Goal: Task Accomplishment & Management: Manage account settings

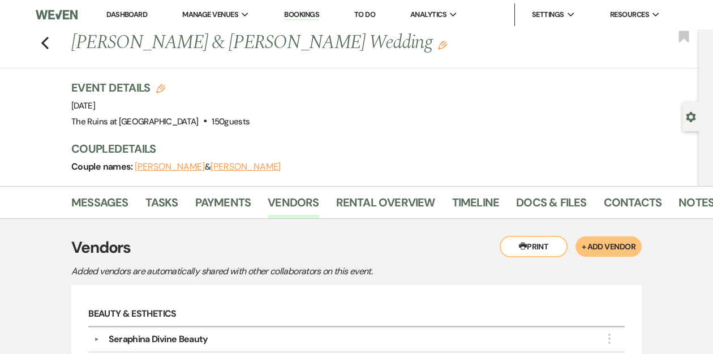
click at [131, 9] on li "Dashboard" at bounding box center [127, 14] width 52 height 23
click at [125, 16] on link "Dashboard" at bounding box center [126, 15] width 41 height 10
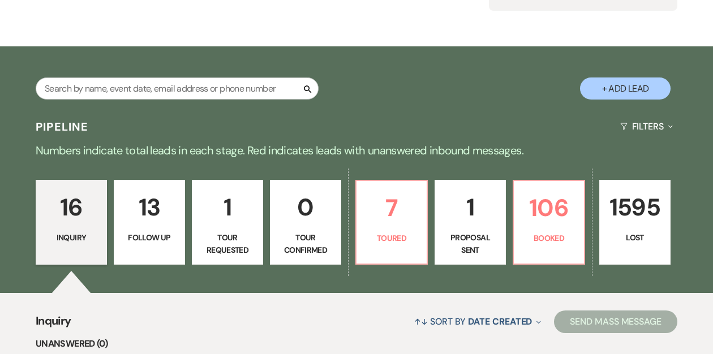
scroll to position [142, 0]
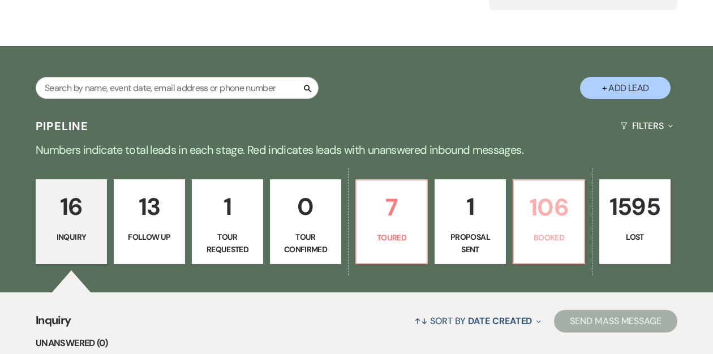
click at [545, 230] on link "106 Booked" at bounding box center [549, 221] width 72 height 85
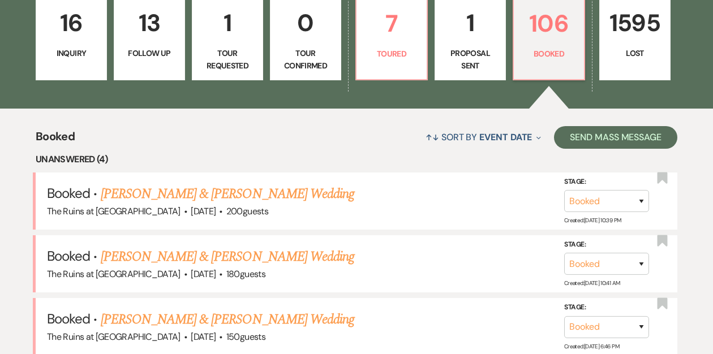
scroll to position [327, 0]
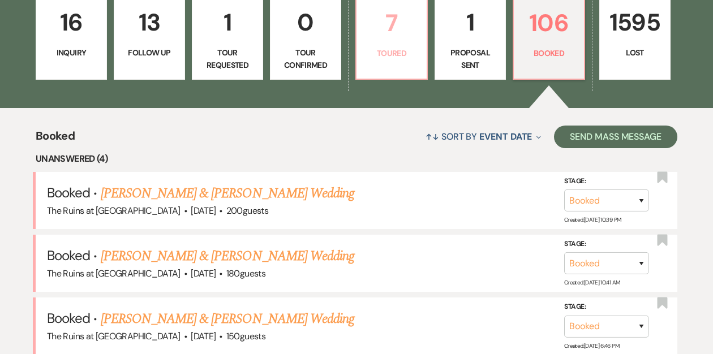
click at [391, 53] on p "Toured" at bounding box center [392, 53] width 57 height 12
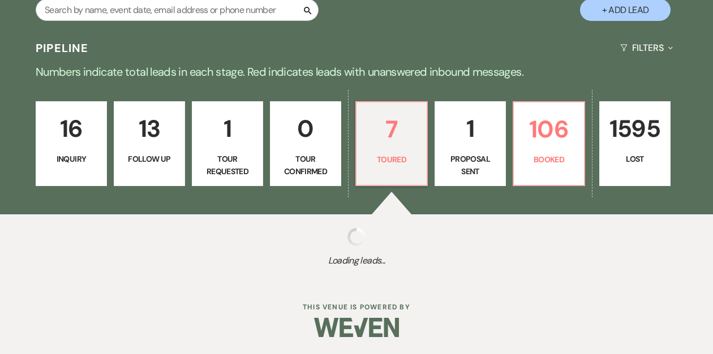
scroll to position [327, 0]
select select "5"
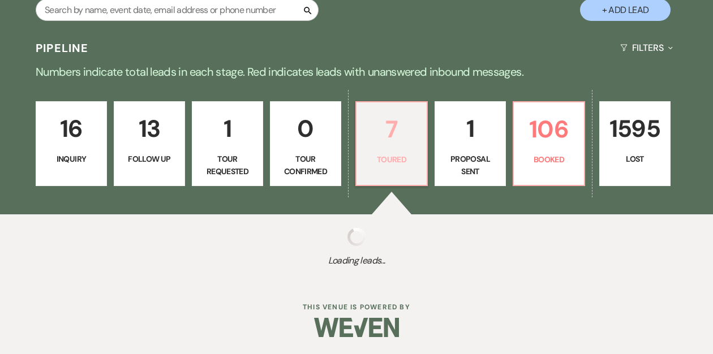
select select "5"
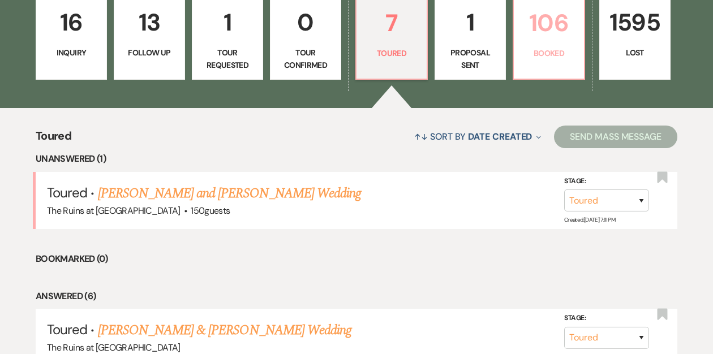
click at [549, 50] on p "Booked" at bounding box center [549, 53] width 57 height 12
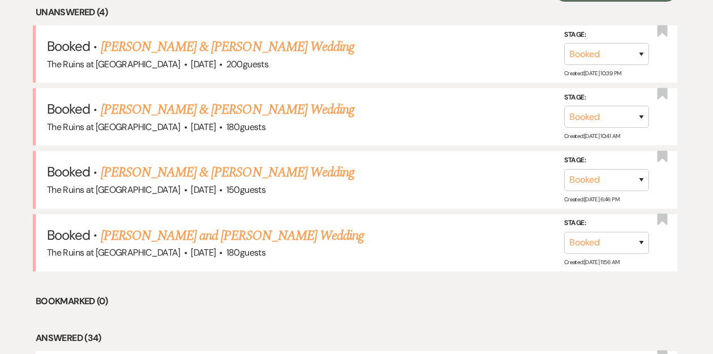
scroll to position [476, 0]
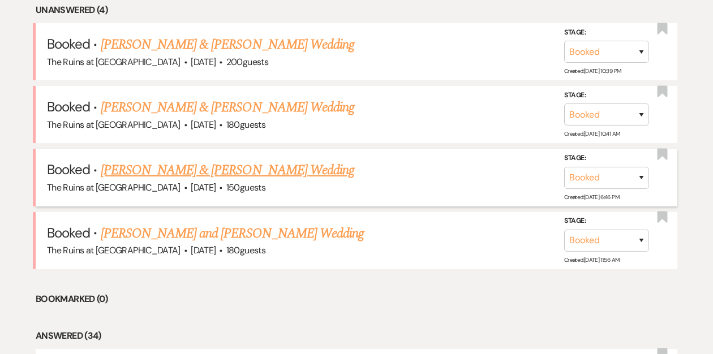
click at [213, 169] on link "[PERSON_NAME] & [PERSON_NAME] Wedding" at bounding box center [228, 170] width 254 height 20
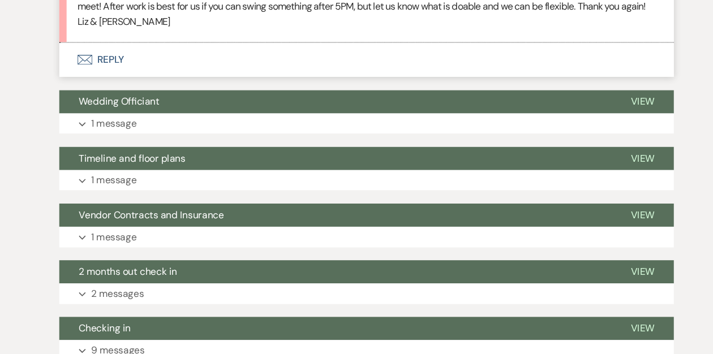
scroll to position [1177, 0]
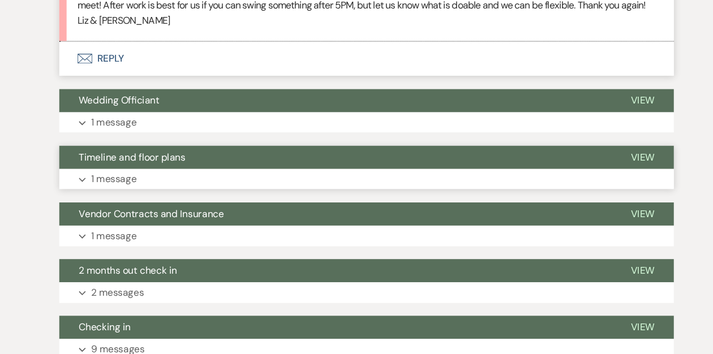
click at [152, 177] on span "Timeline and floor plans" at bounding box center [138, 171] width 99 height 12
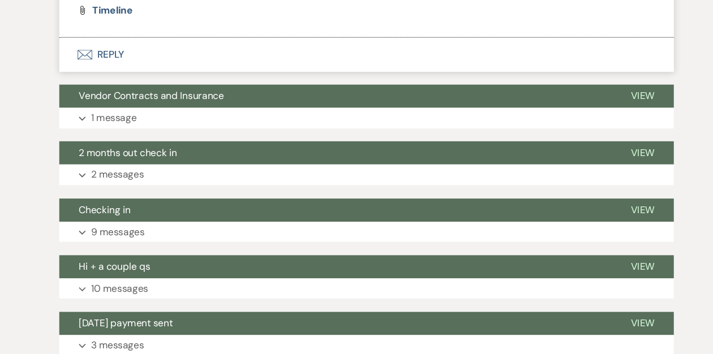
scroll to position [1702, 0]
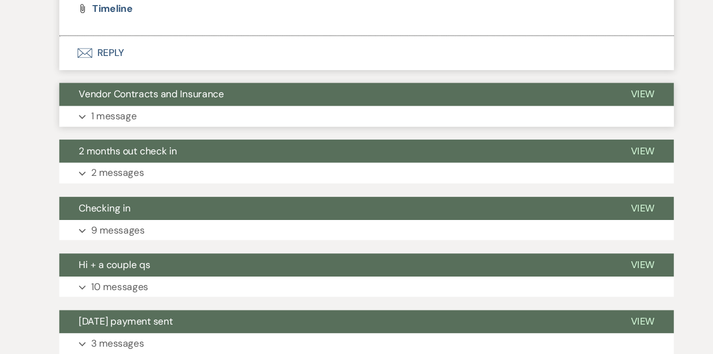
click at [164, 119] on span "Vendor Contracts and Insurance" at bounding box center [156, 113] width 135 height 12
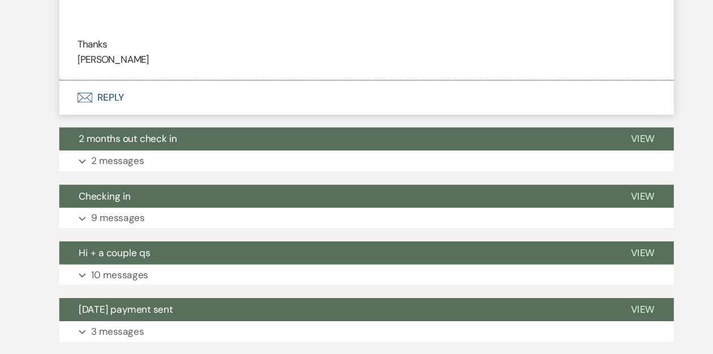
scroll to position [2026, 0]
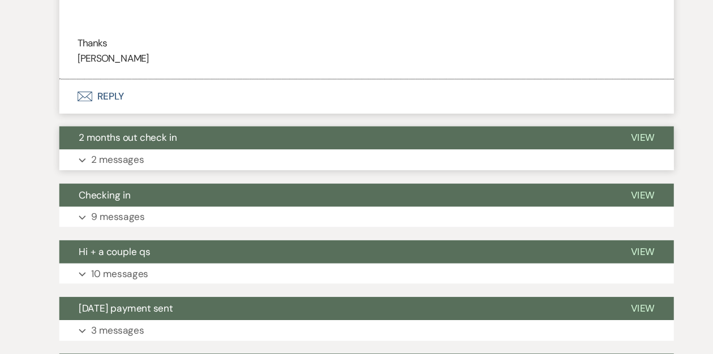
click at [118, 159] on span "2 months out check in" at bounding box center [134, 153] width 91 height 12
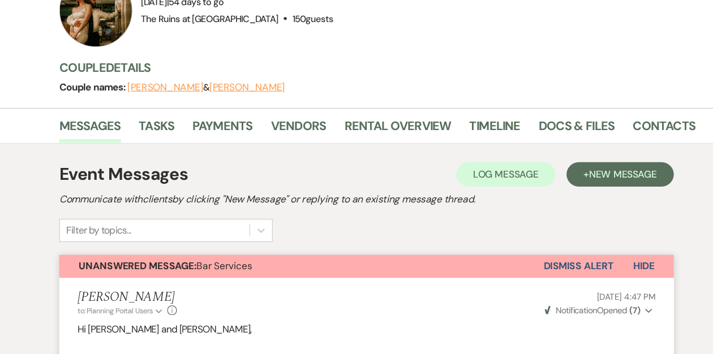
scroll to position [0, 0]
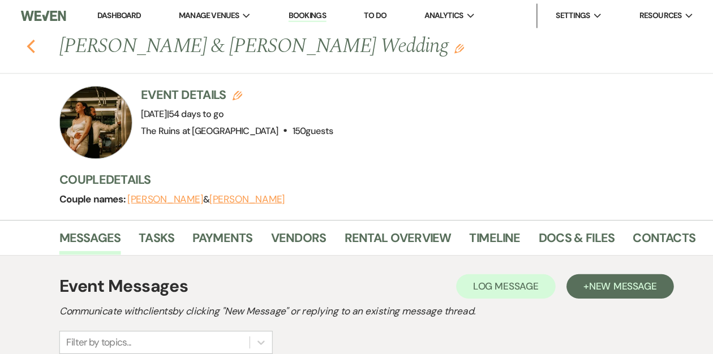
click at [46, 42] on icon "Previous" at bounding box center [45, 43] width 8 height 14
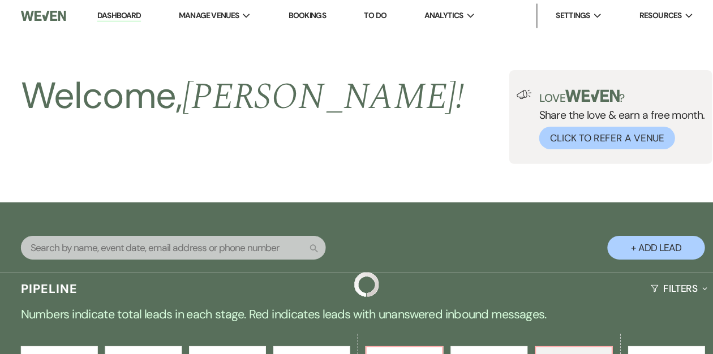
scroll to position [476, 0]
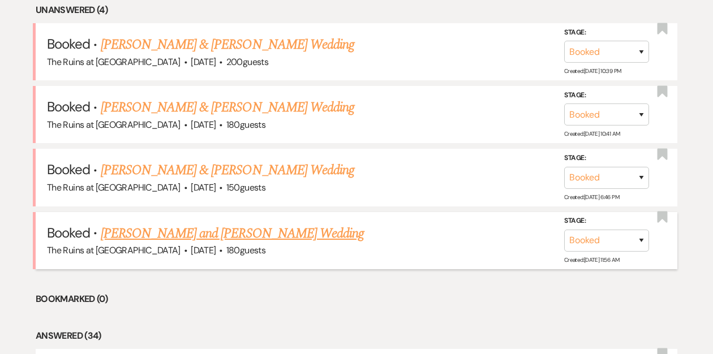
click at [156, 231] on link "[PERSON_NAME] and [PERSON_NAME] Wedding" at bounding box center [233, 234] width 264 height 20
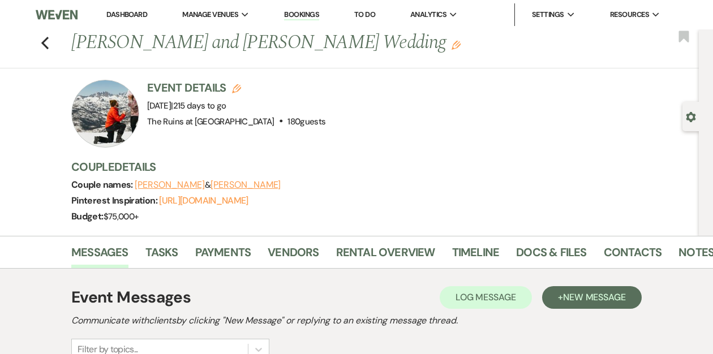
click at [122, 11] on link "Dashboard" at bounding box center [126, 15] width 41 height 10
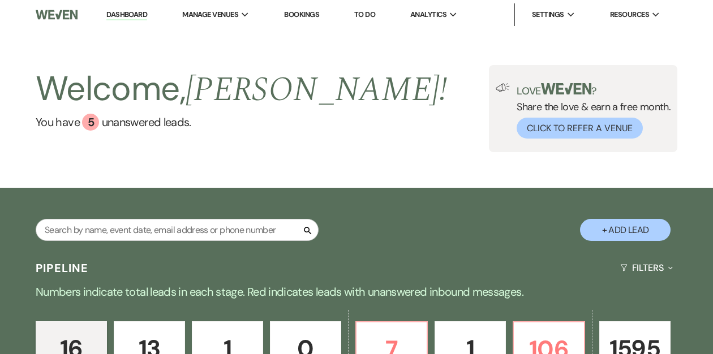
click at [117, 11] on link "Dashboard" at bounding box center [126, 15] width 41 height 11
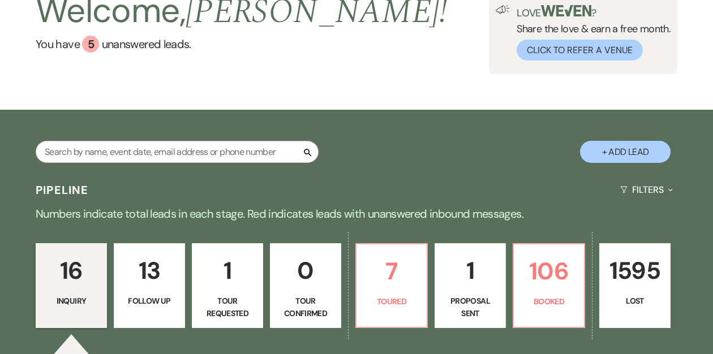
scroll to position [222, 0]
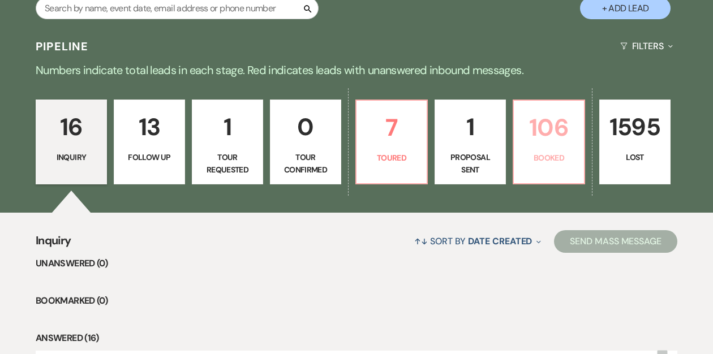
click at [529, 131] on p "106" at bounding box center [549, 128] width 57 height 38
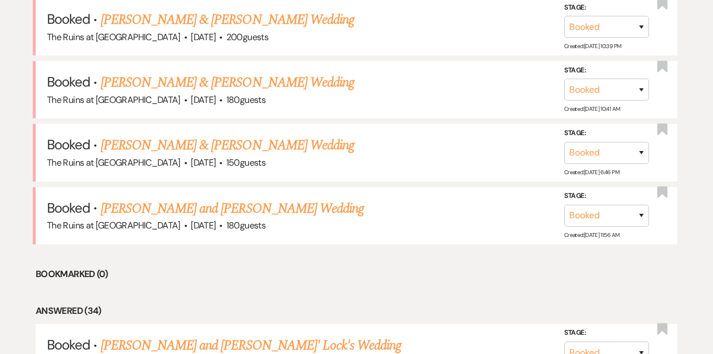
scroll to position [503, 0]
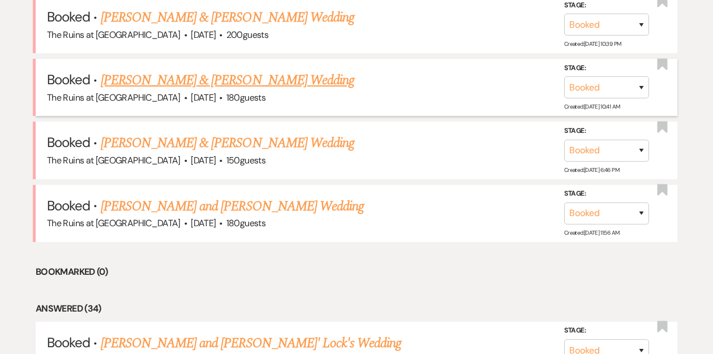
click at [240, 78] on link "[PERSON_NAME] & [PERSON_NAME] Wedding" at bounding box center [228, 80] width 254 height 20
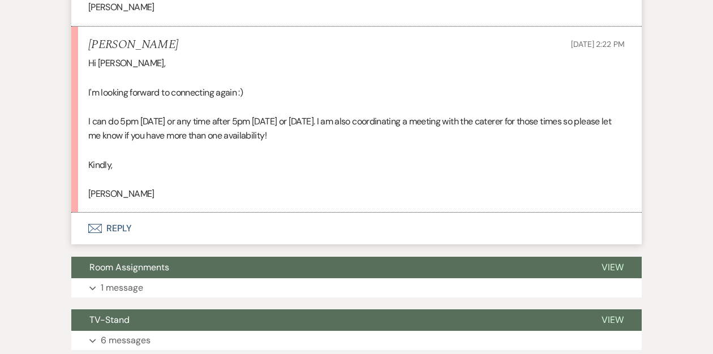
scroll to position [6727, 0]
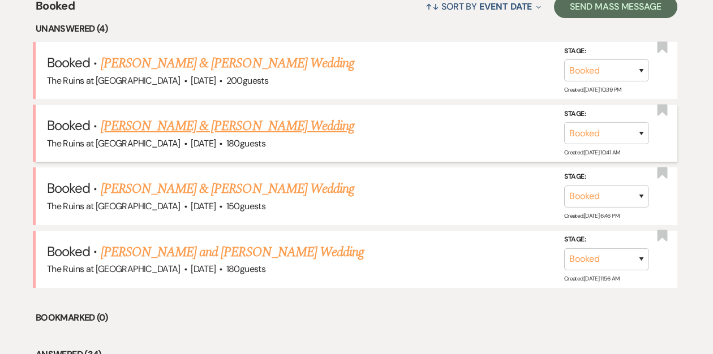
scroll to position [456, 0]
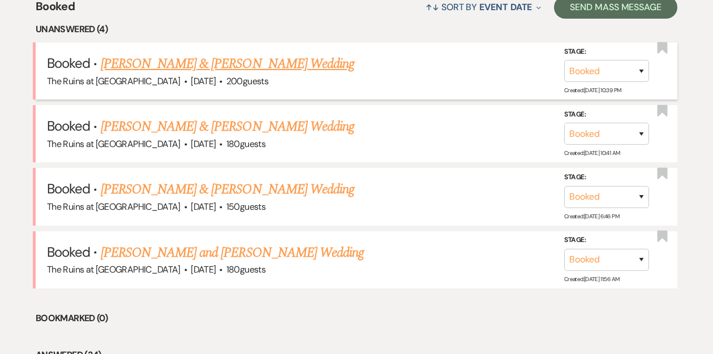
click at [157, 65] on link "[PERSON_NAME] & [PERSON_NAME] Wedding" at bounding box center [228, 64] width 254 height 20
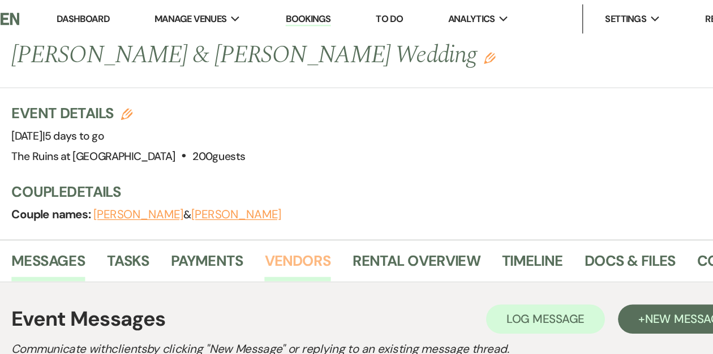
click at [285, 203] on link "Vendors" at bounding box center [293, 206] width 51 height 25
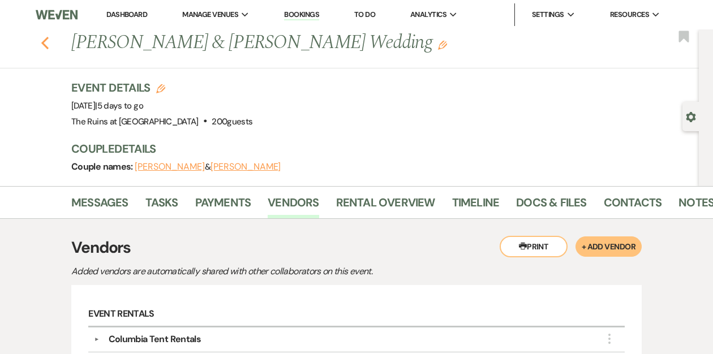
click at [44, 43] on icon "Previous" at bounding box center [45, 43] width 8 height 14
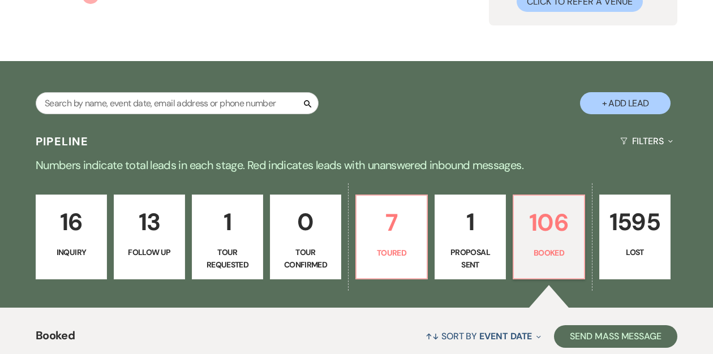
scroll to position [135, 0]
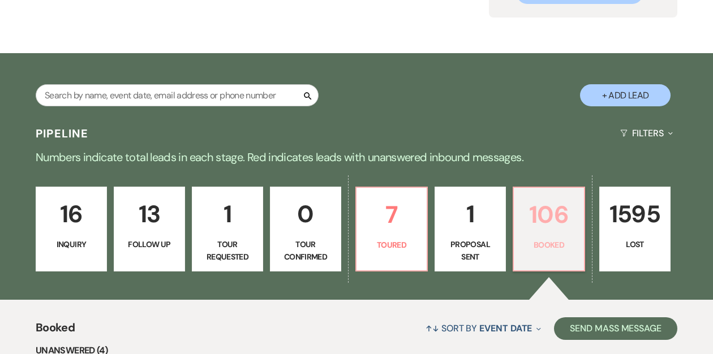
click at [548, 226] on p "106" at bounding box center [549, 215] width 57 height 38
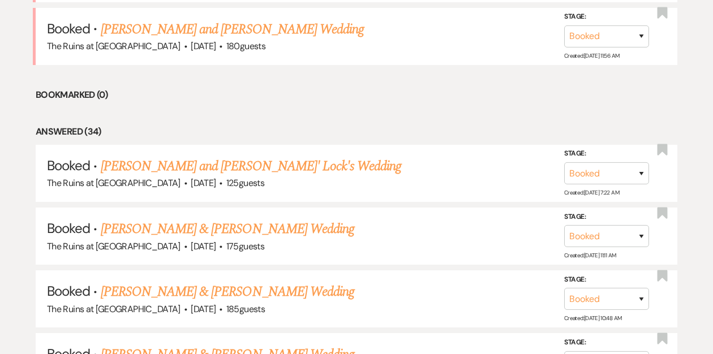
scroll to position [681, 0]
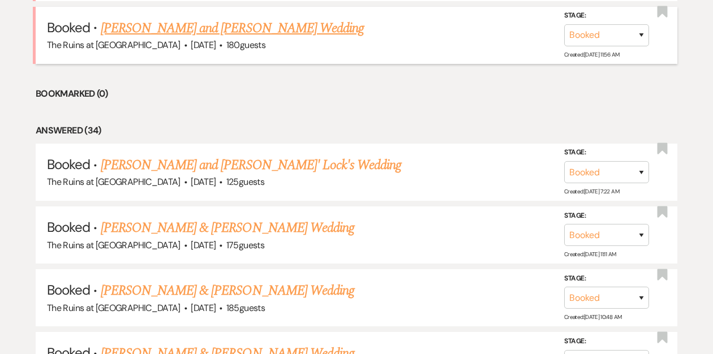
click at [295, 27] on link "[PERSON_NAME] and [PERSON_NAME] Wedding" at bounding box center [233, 28] width 264 height 20
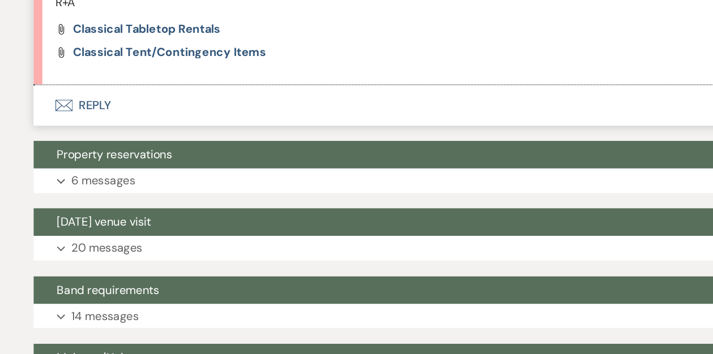
scroll to position [1465, 0]
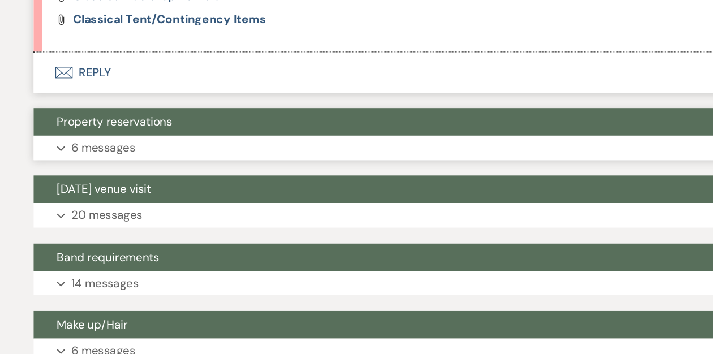
click at [183, 175] on button "Property reservations" at bounding box center [327, 173] width 512 height 22
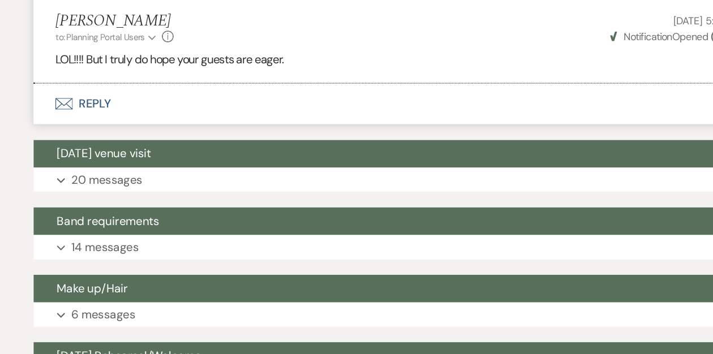
scroll to position [2056, 0]
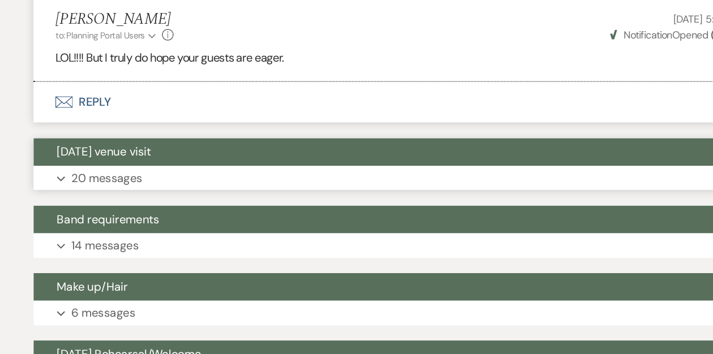
click at [153, 193] on span "[DATE] venue visit" at bounding box center [126, 196] width 74 height 12
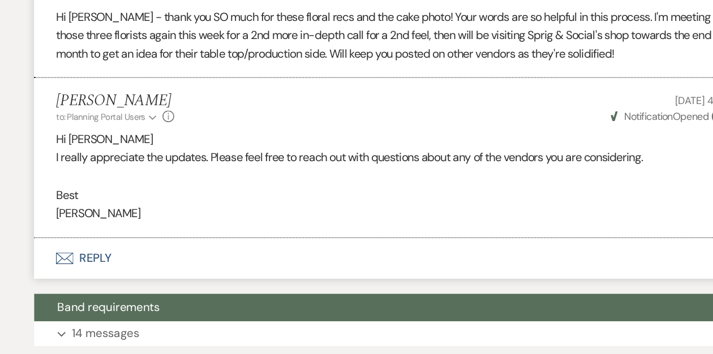
scroll to position [4653, 0]
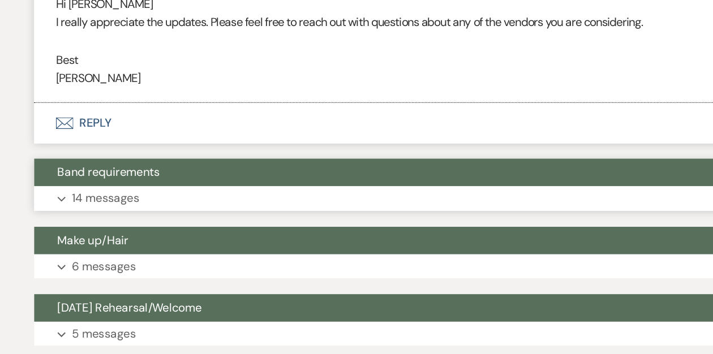
click at [142, 206] on span "Band requirements" at bounding box center [129, 212] width 80 height 12
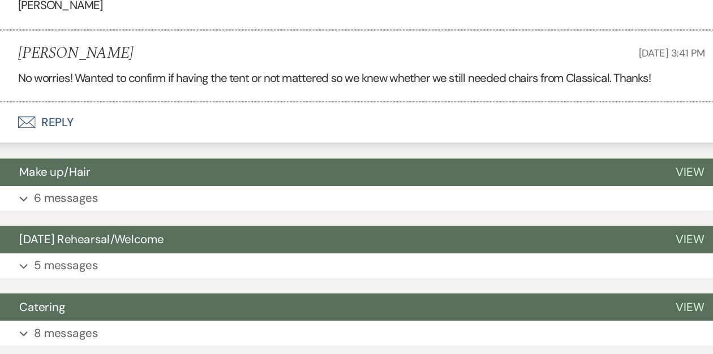
scroll to position [8799, 0]
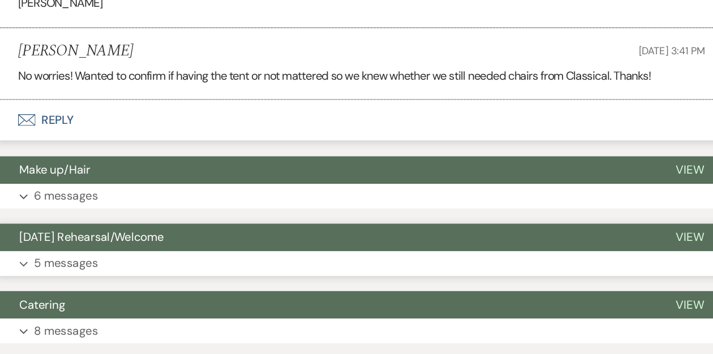
click at [157, 257] on span "[DATE] Rehearsal/Welcome" at bounding box center [145, 263] width 113 height 12
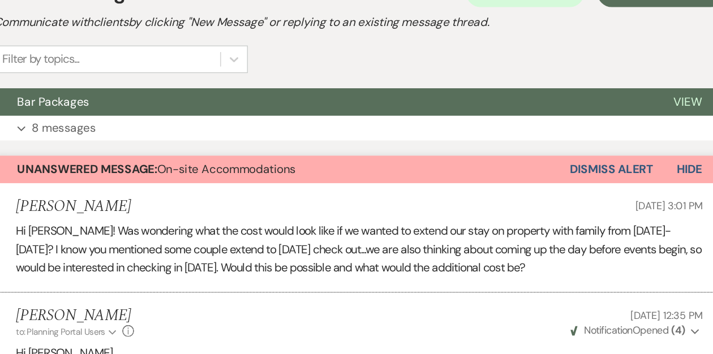
scroll to position [0, 0]
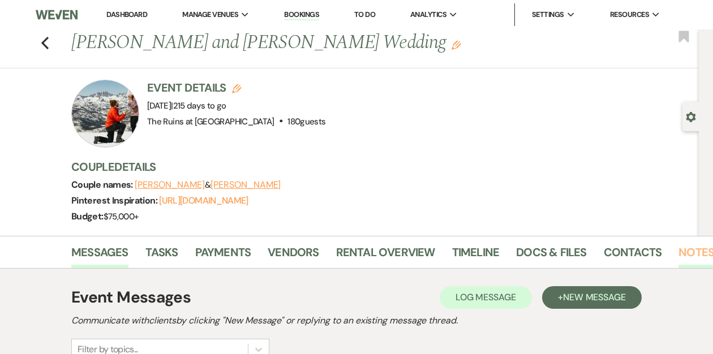
click at [679, 250] on link "Notes" at bounding box center [697, 255] width 36 height 25
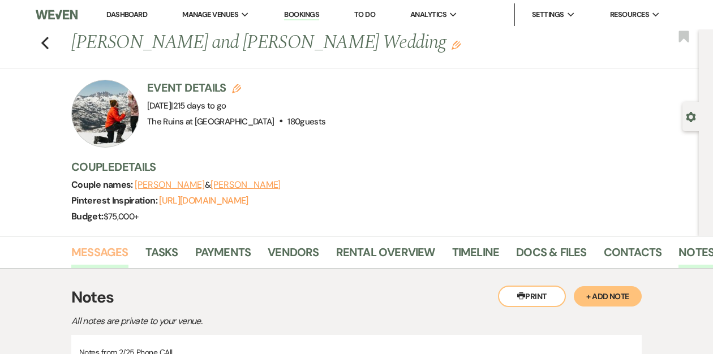
click at [101, 251] on link "Messages" at bounding box center [99, 255] width 57 height 25
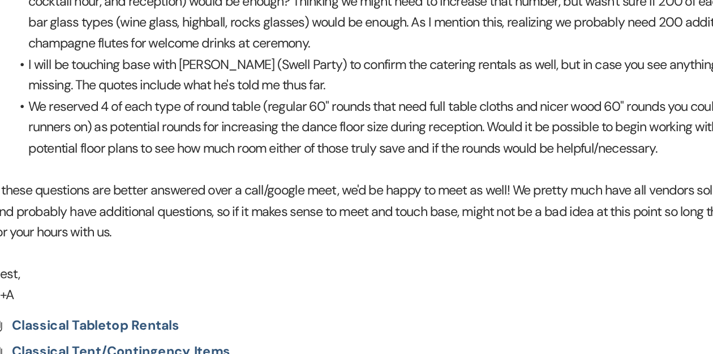
scroll to position [1204, 0]
